Goal: Find specific page/section: Find specific page/section

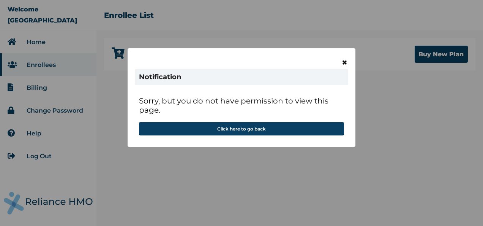
click at [345, 60] on span "×" at bounding box center [345, 62] width 6 height 13
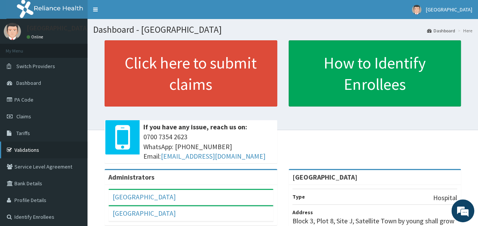
click at [27, 144] on link "Validations" at bounding box center [43, 149] width 87 height 17
